Goal: Task Accomplishment & Management: Manage account settings

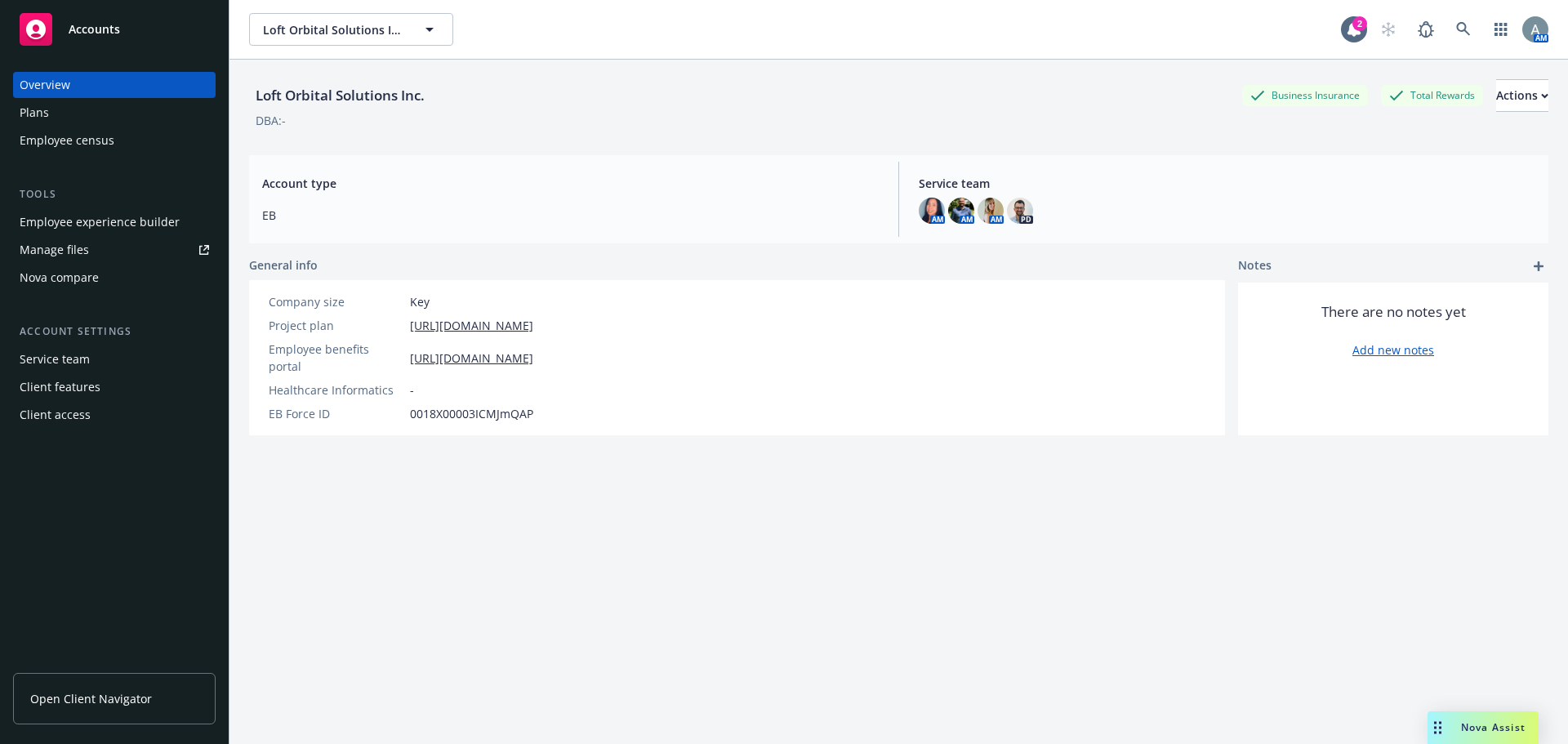
click at [78, 256] on div "Manage files" at bounding box center [54, 250] width 69 height 26
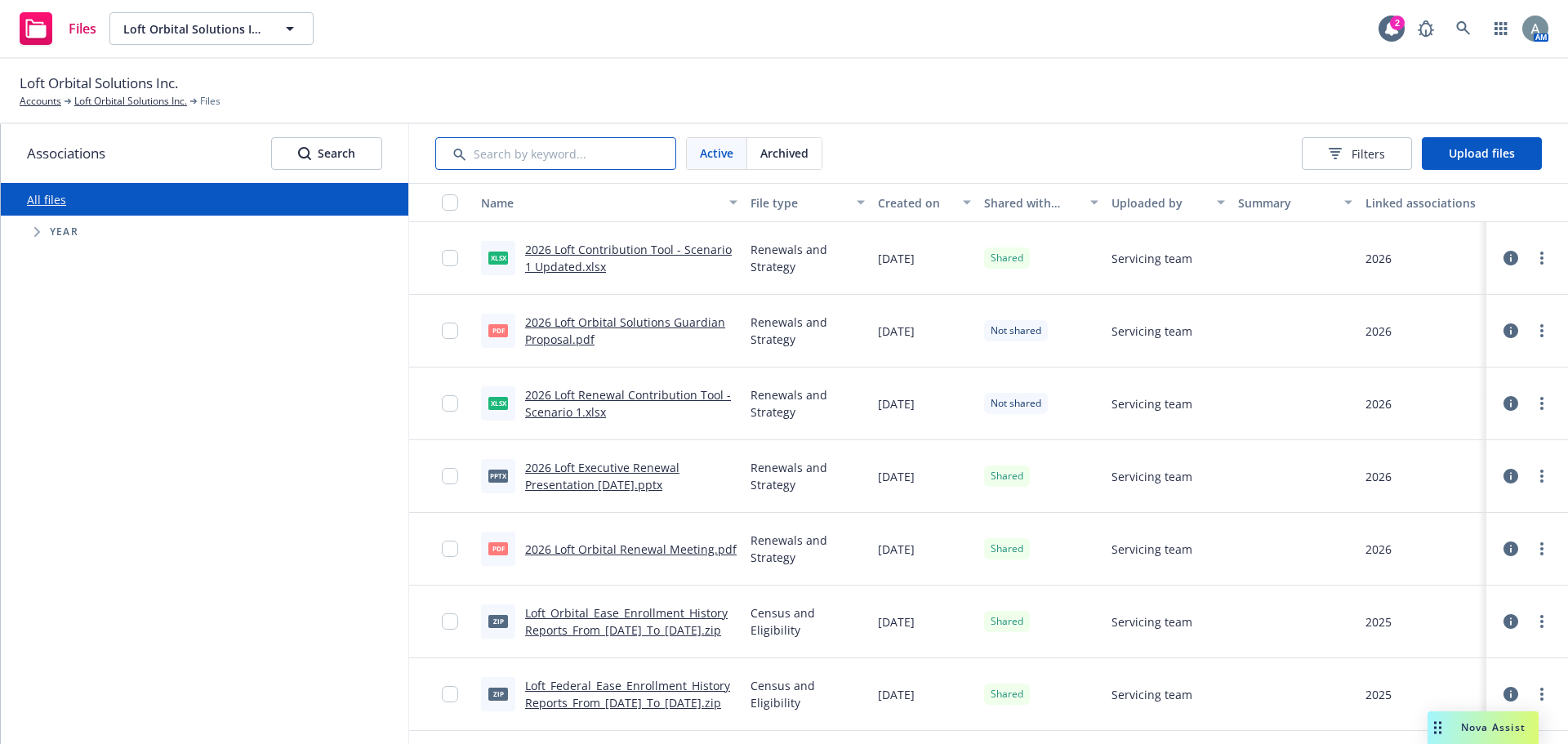
click at [567, 153] on input "Search by keyword..." at bounding box center [555, 153] width 241 height 33
click at [906, 208] on div "Created on" at bounding box center [916, 203] width 75 height 17
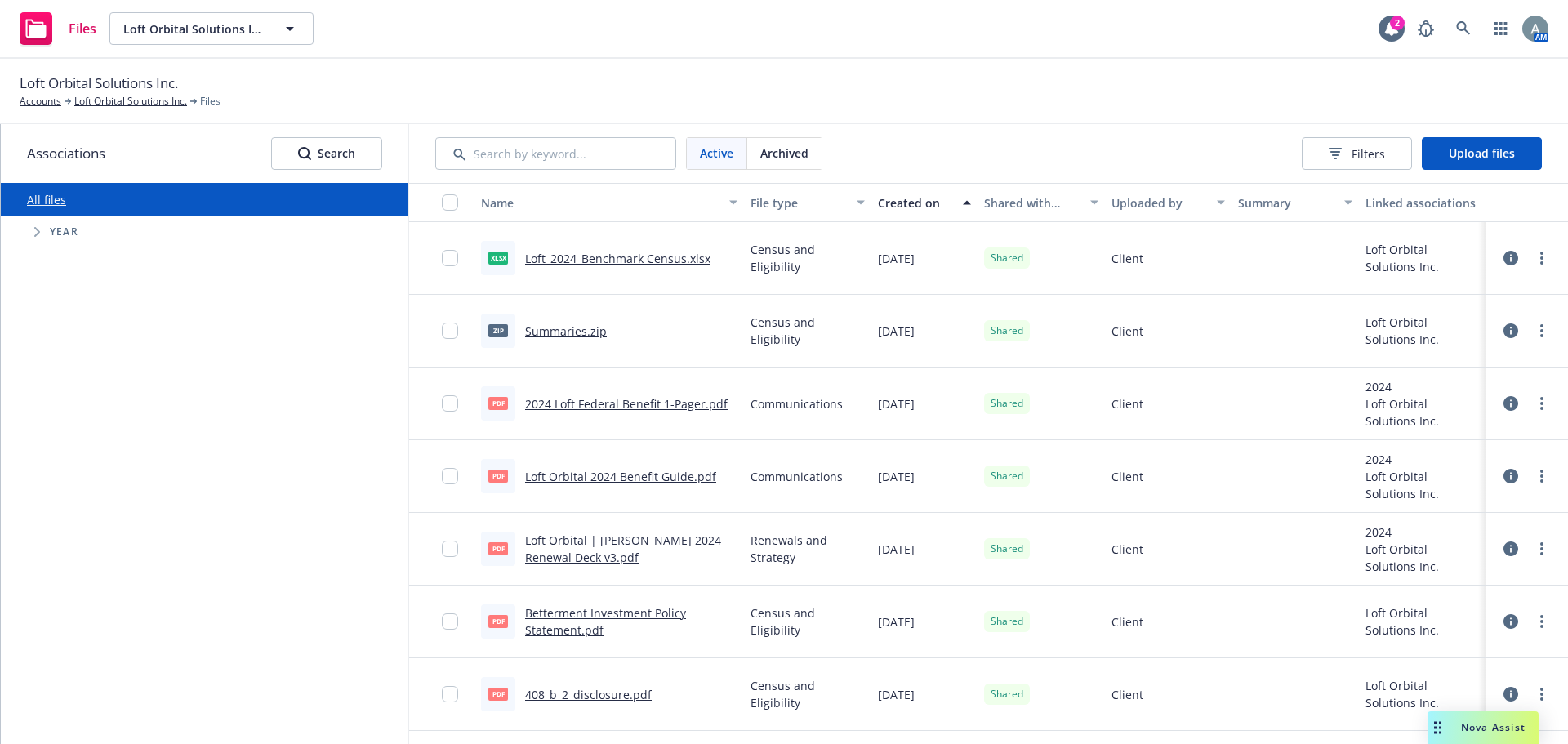
click at [906, 208] on div "Created on" at bounding box center [916, 203] width 75 height 17
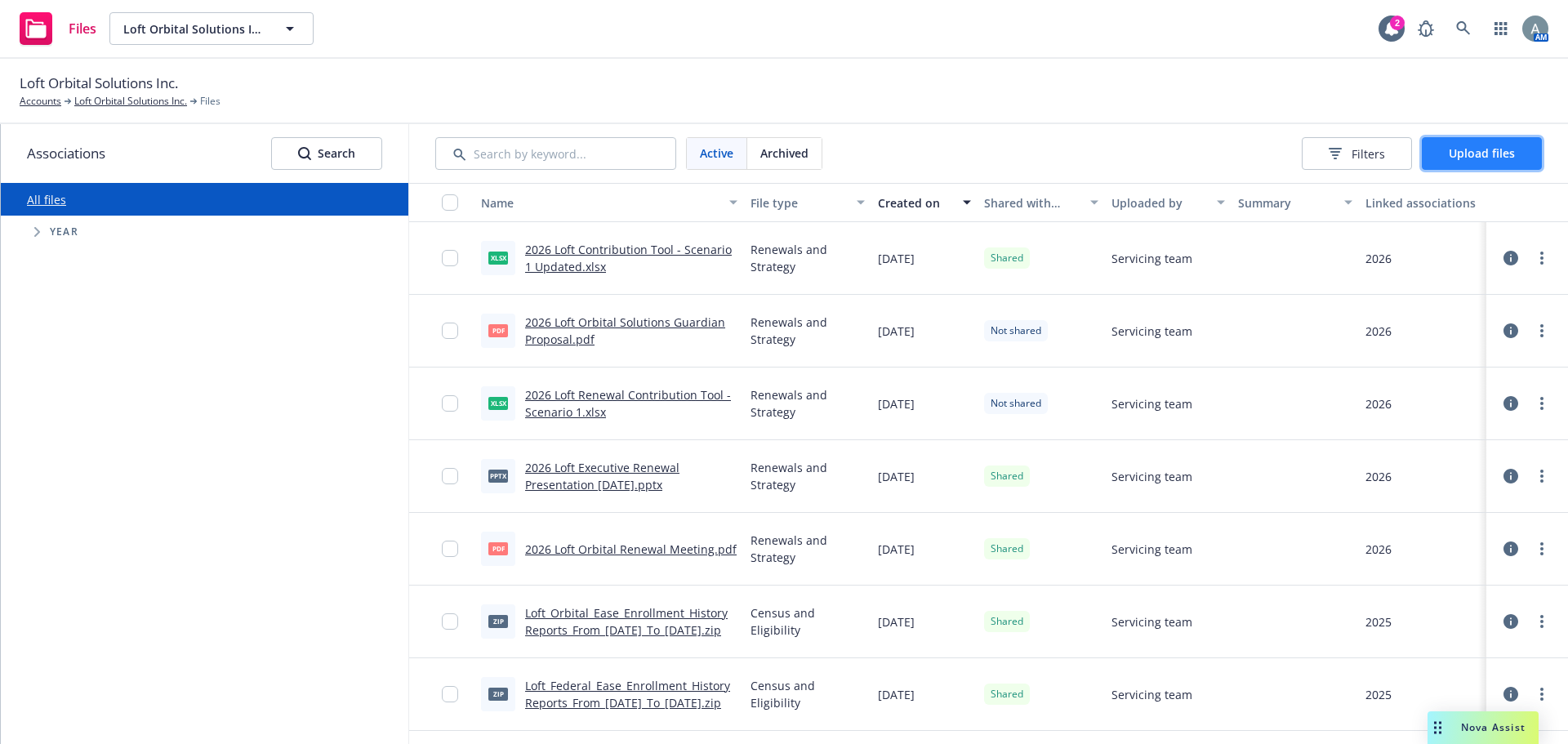
click at [1494, 154] on span "Upload files" at bounding box center [1482, 153] width 66 height 15
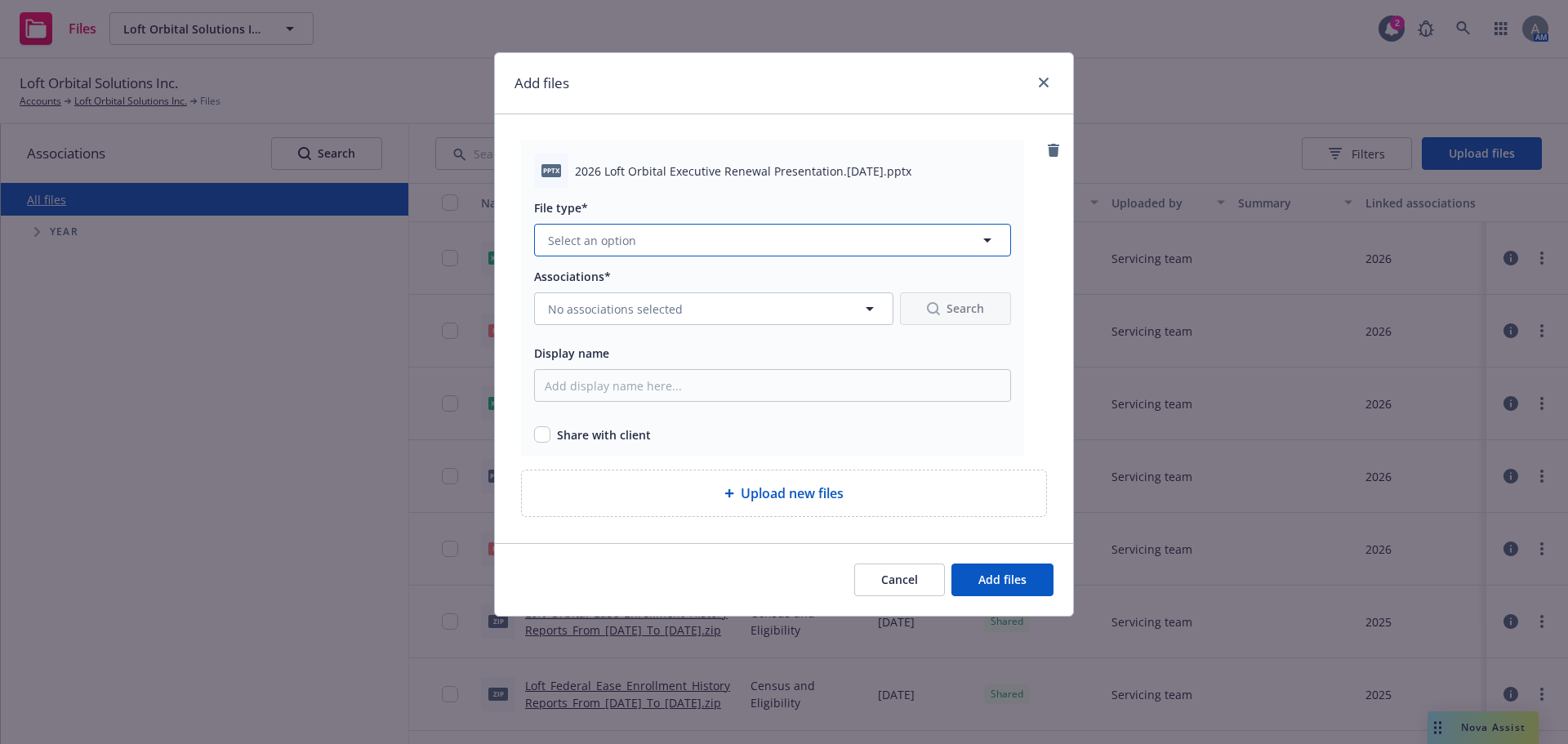
click at [644, 240] on button "Select an option" at bounding box center [773, 240] width 477 height 33
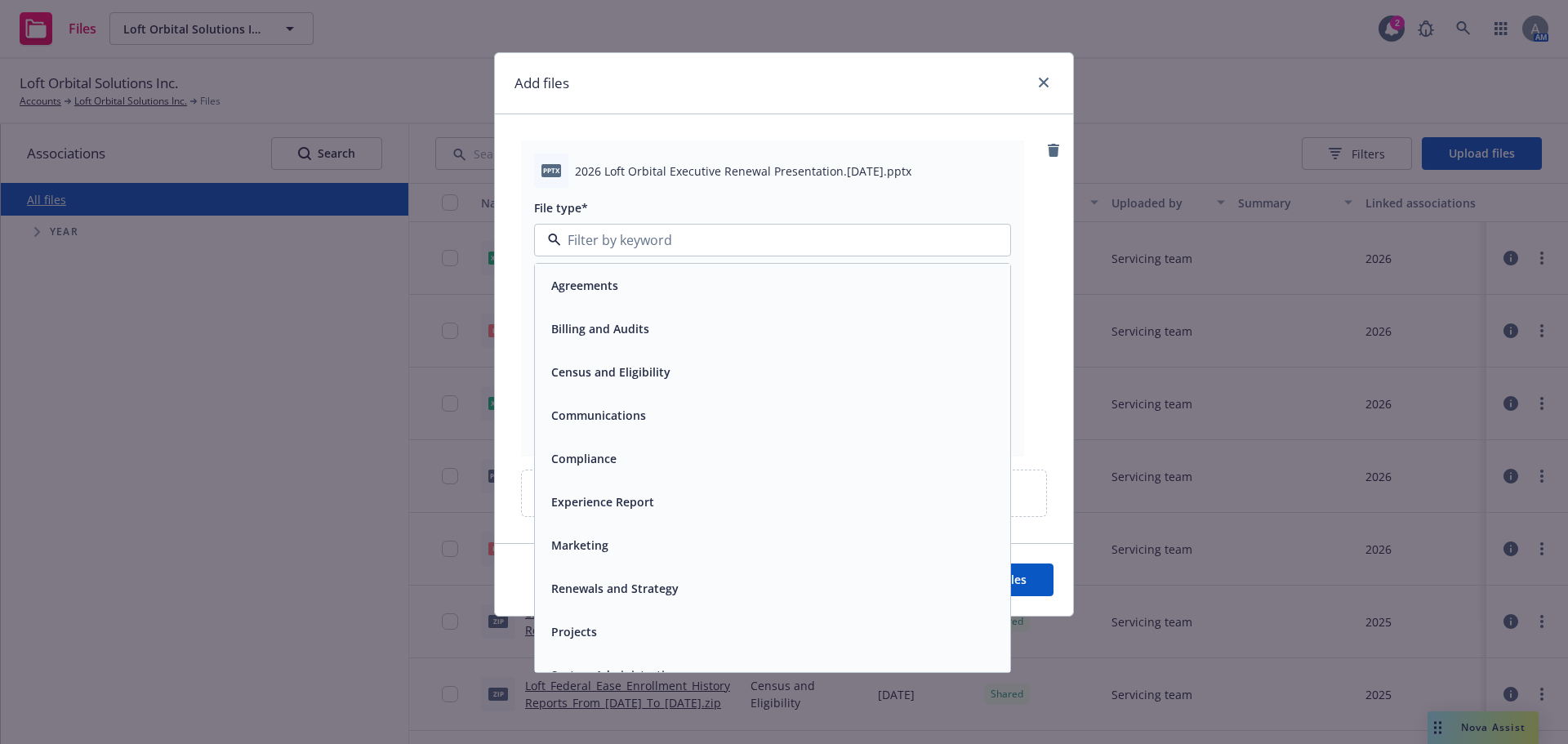
click at [657, 580] on div "Renewals and Strategy" at bounding box center [773, 588] width 476 height 43
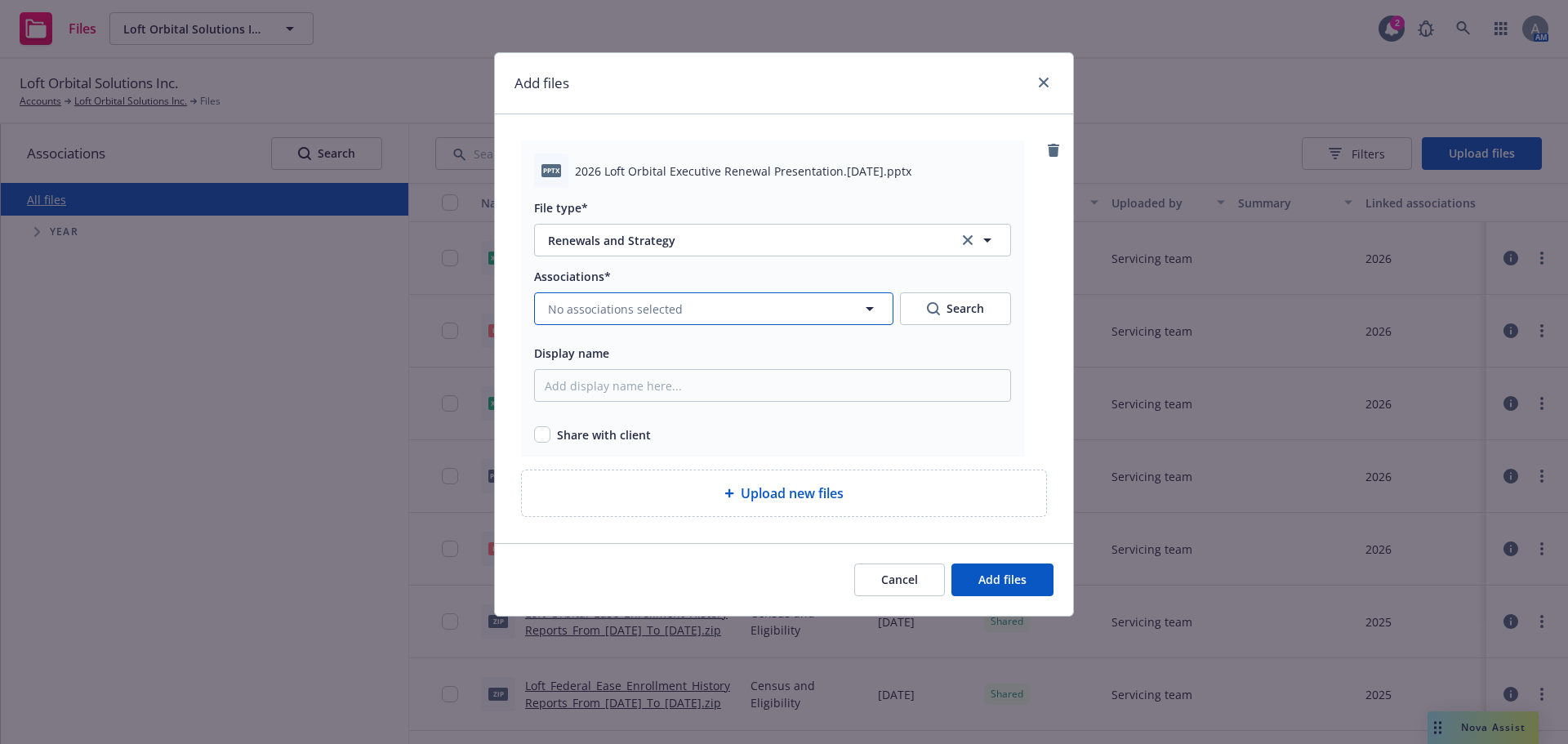
click at [599, 311] on span "No associations selected" at bounding box center [615, 309] width 135 height 17
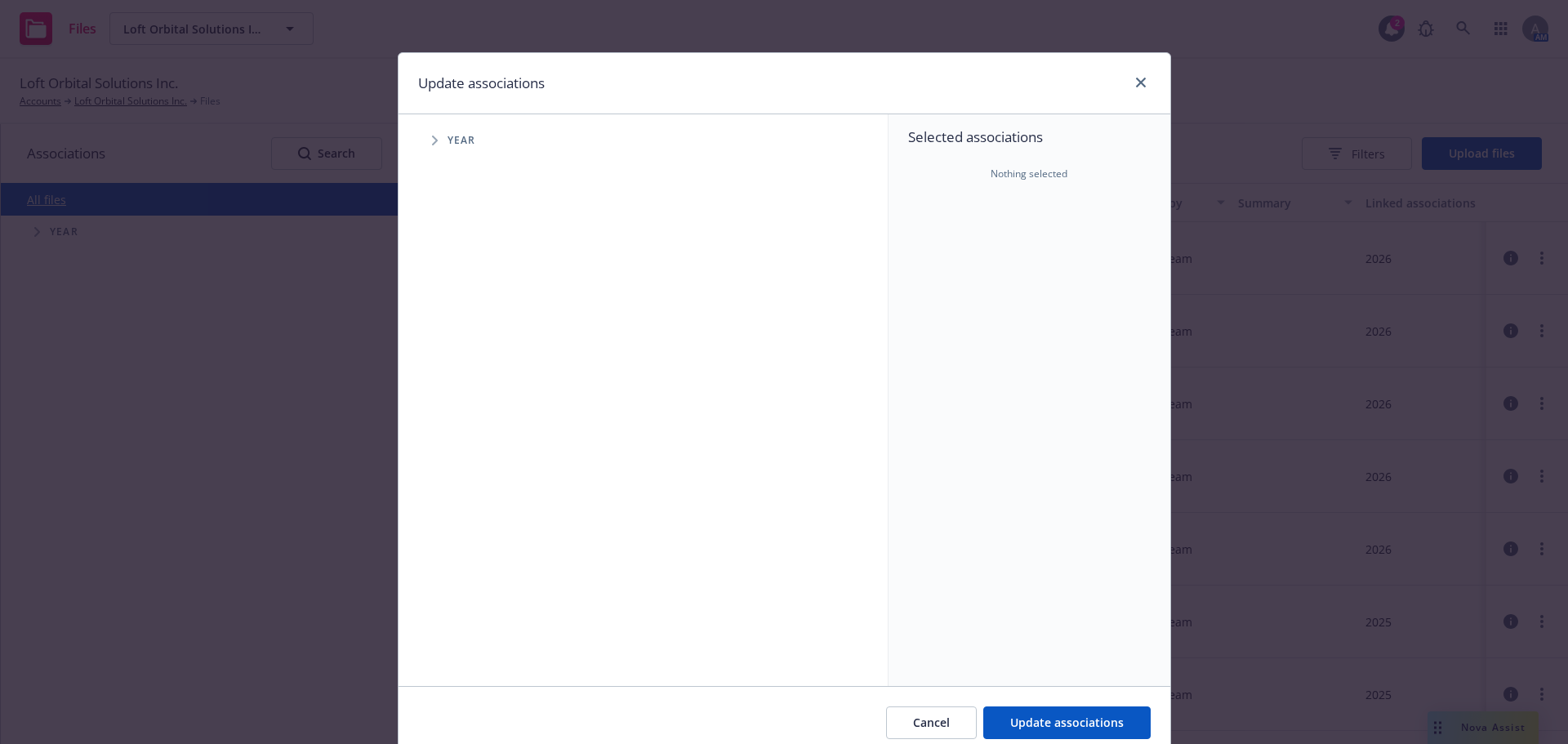
click at [423, 138] on span "Tree Example" at bounding box center [434, 141] width 26 height 26
click at [474, 402] on input "Tree Example" at bounding box center [476, 401] width 16 height 16
checkbox input "true"
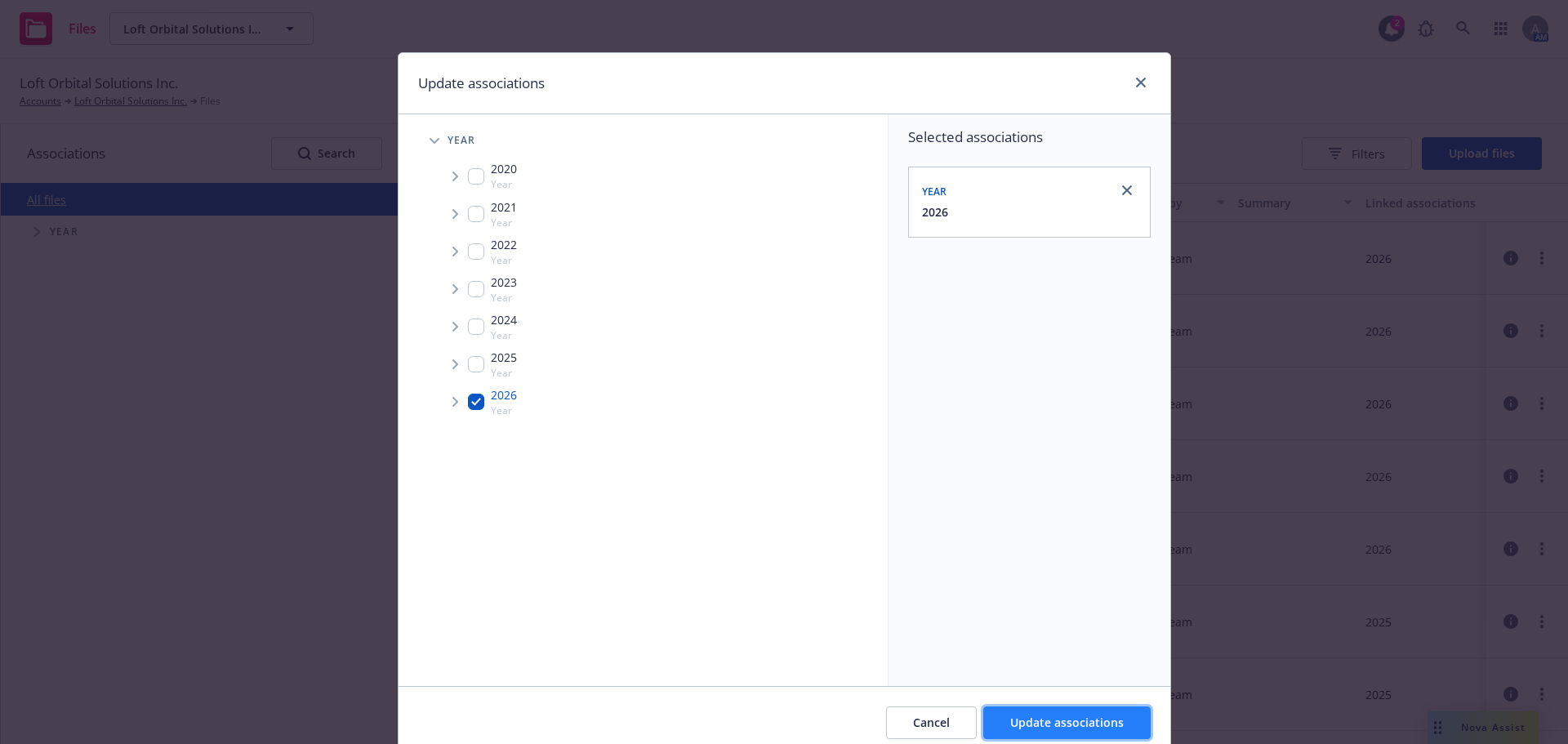
click at [1049, 722] on span "Update associations" at bounding box center [1067, 723] width 113 height 15
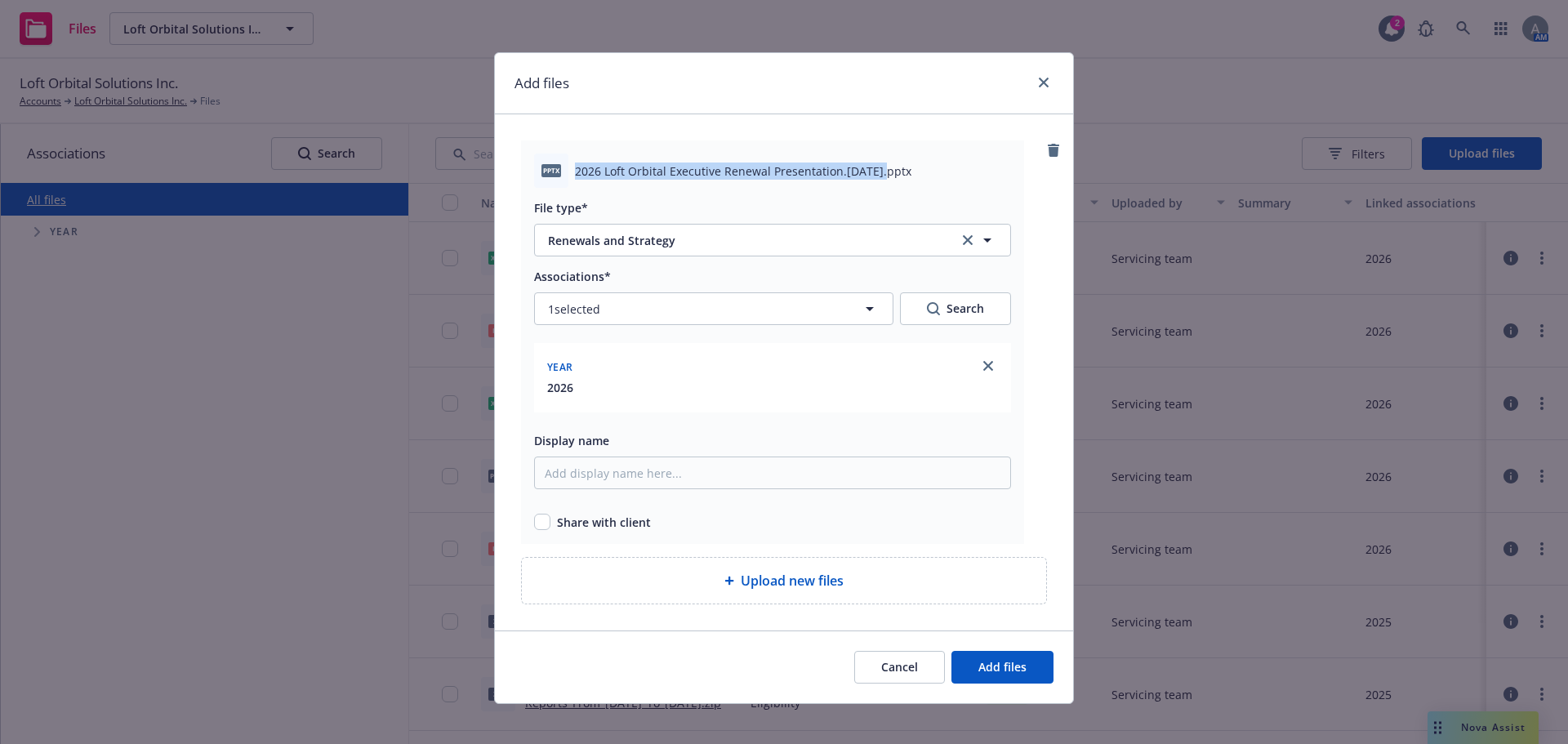
drag, startPoint x: 871, startPoint y: 173, endPoint x: 558, endPoint y: 172, distance: 313.0
click at [558, 172] on div "pptx 2026 Loft Orbital Executive Renewal Presentation.9.17.25.pptx" at bounding box center [773, 170] width 477 height 35
copy div "2026 Loft Orbital Executive Renewal Presentation.9.17.25"
click at [590, 482] on input "Display name" at bounding box center [773, 473] width 477 height 33
paste input "2026 Loft Orbital Executive Renewal Presentation.9.17.25"
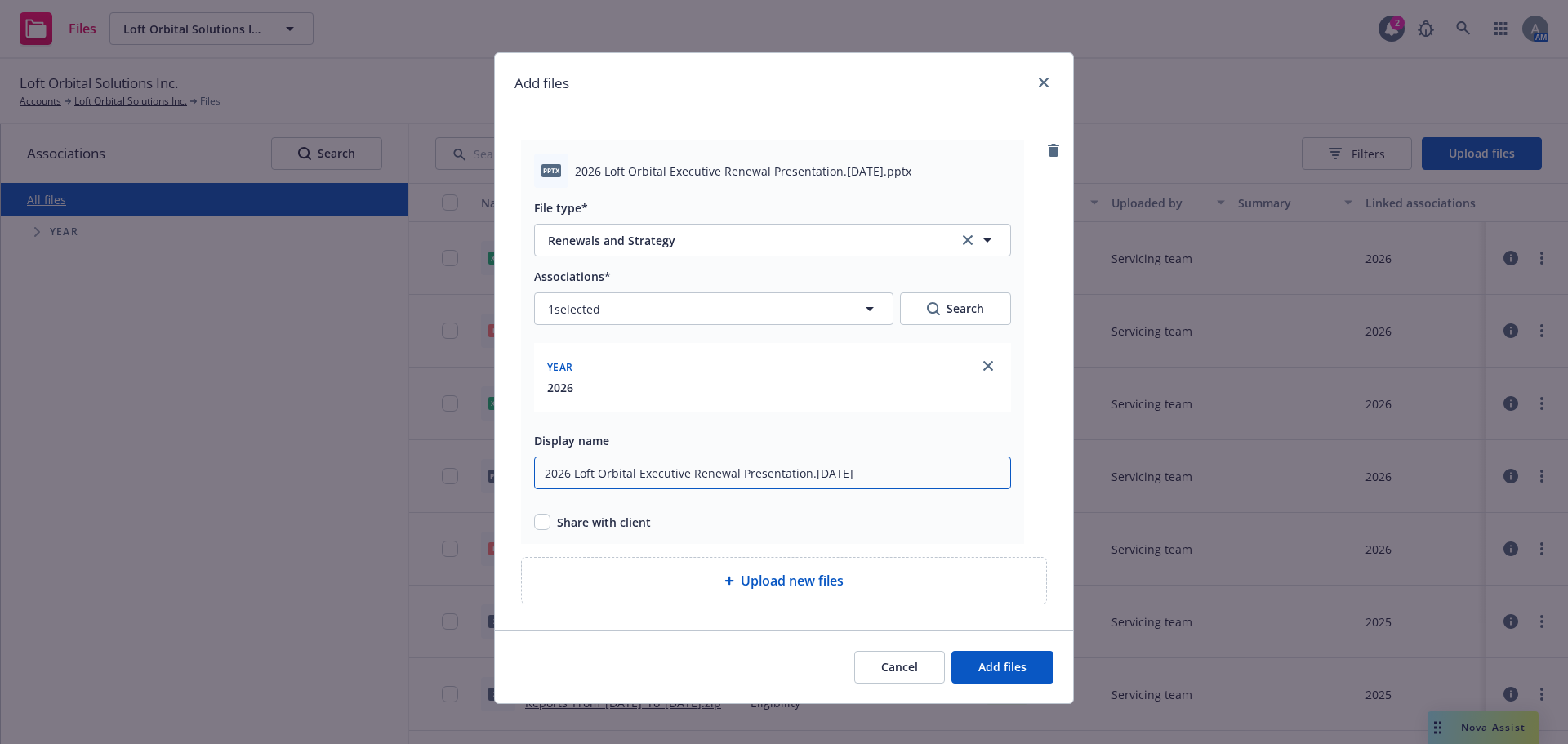
type input "2026 Loft Orbital Executive Renewal Presentation.9.17.25"
click at [538, 524] on input "checkbox" at bounding box center [542, 521] width 16 height 16
checkbox input "true"
click at [1019, 675] on button "Add files" at bounding box center [1002, 667] width 102 height 33
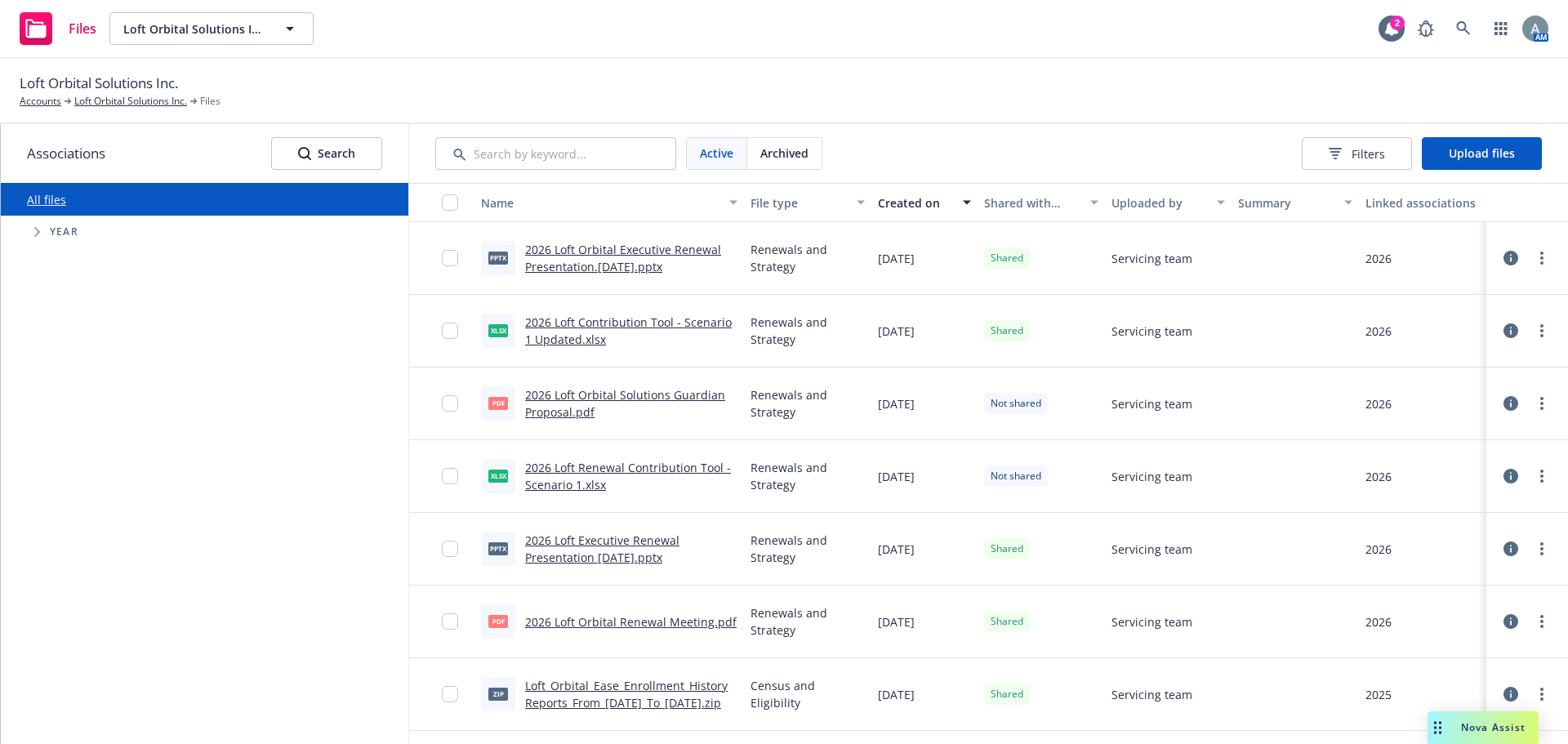
click at [605, 261] on link "2026 Loft Orbital Executive Renewal Presentation.9.17.25.pptx" at bounding box center [624, 258] width 196 height 33
